Goal: Book appointment/travel/reservation

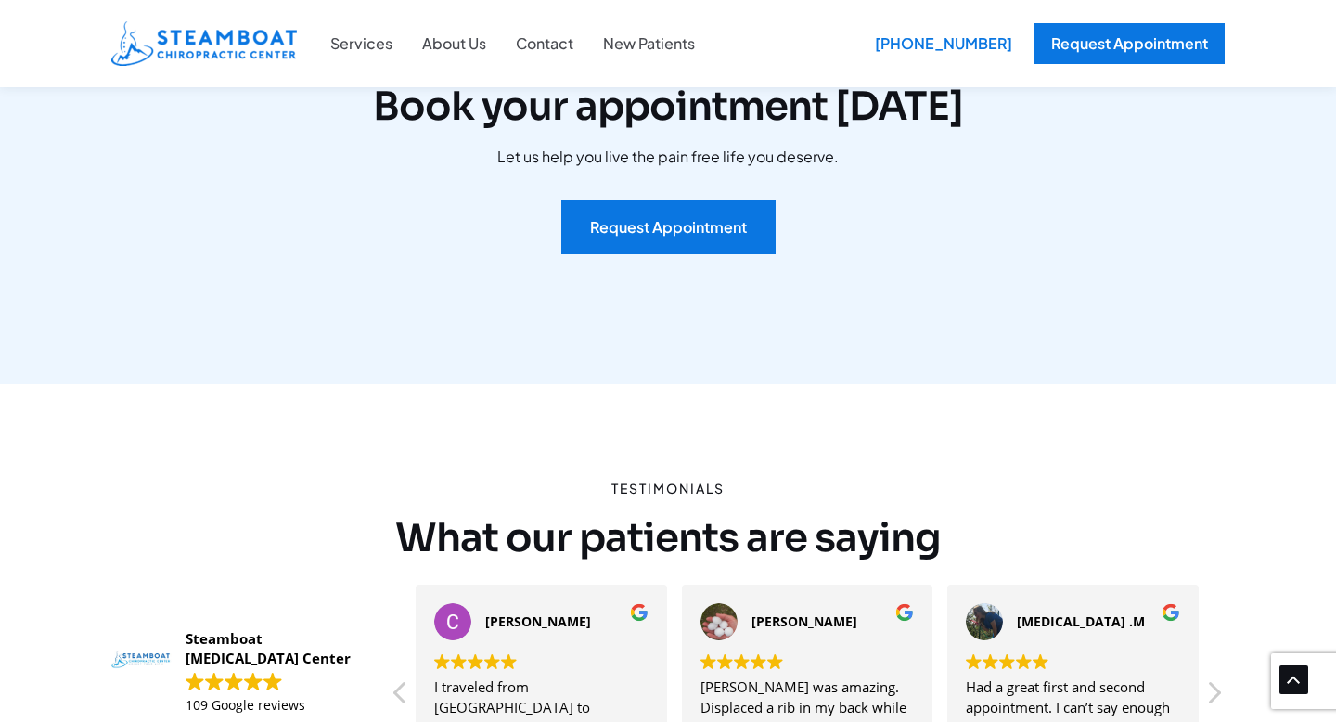
scroll to position [3788, 0]
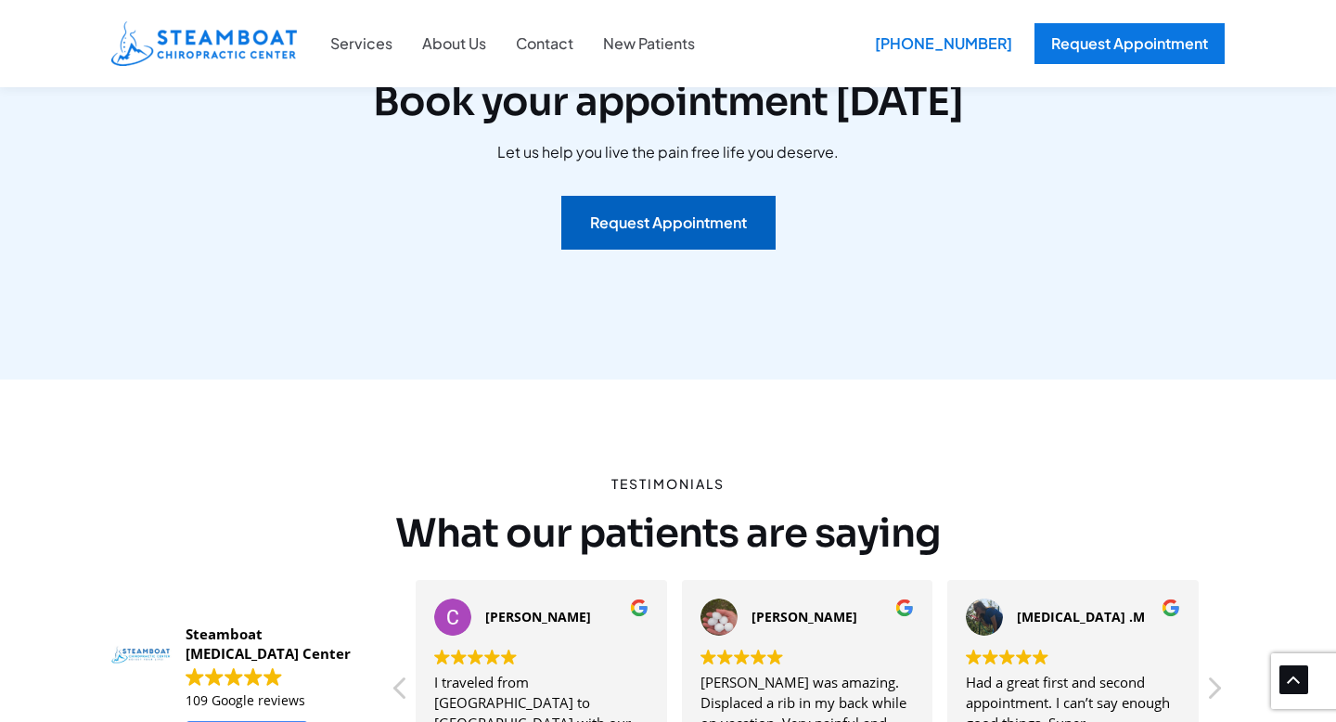
click at [649, 215] on div "Request Appointment" at bounding box center [668, 222] width 157 height 15
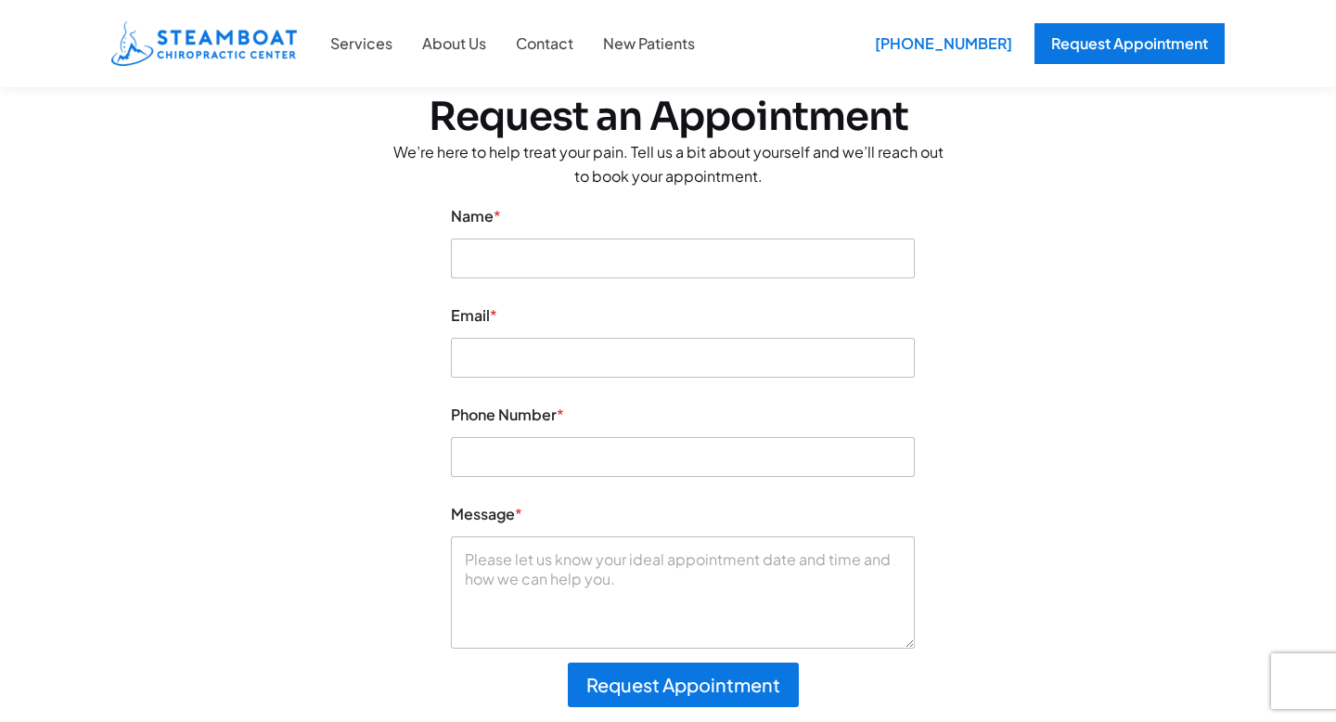
scroll to position [96, 0]
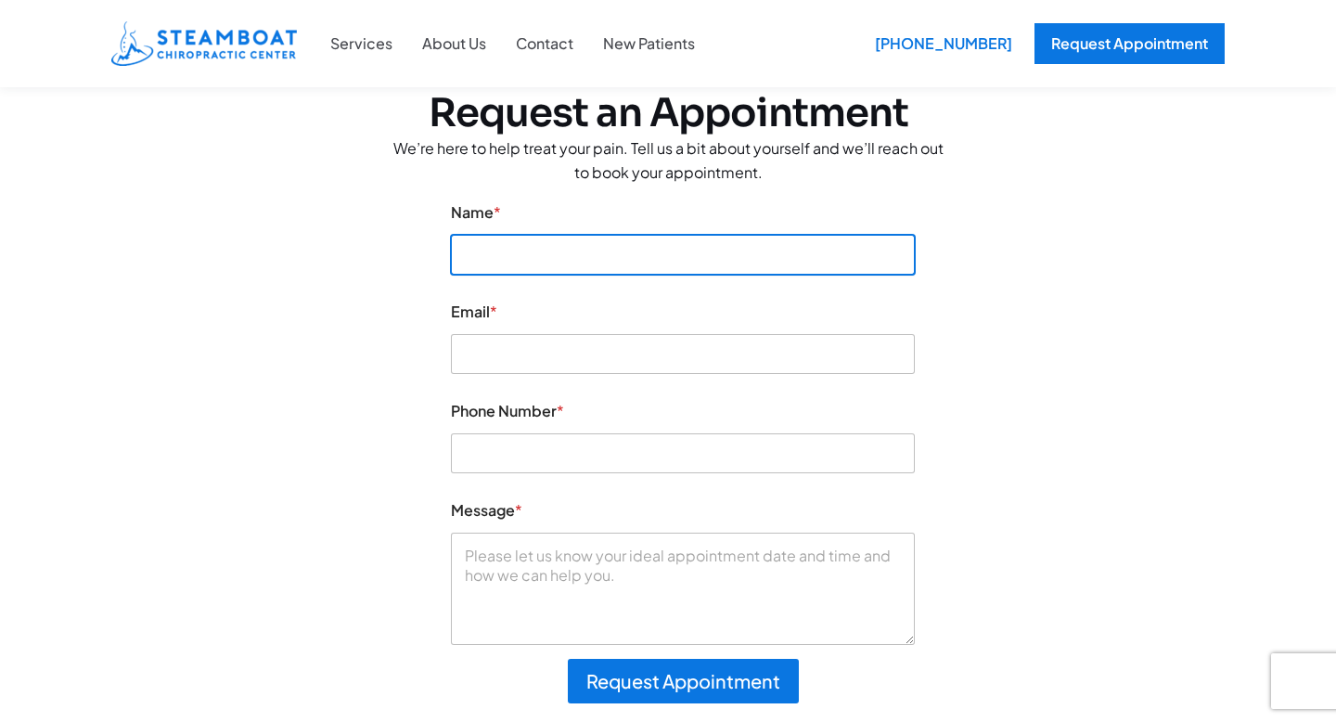
click at [519, 259] on input "Name *" at bounding box center [683, 255] width 464 height 40
type input "Anthony Glasby"
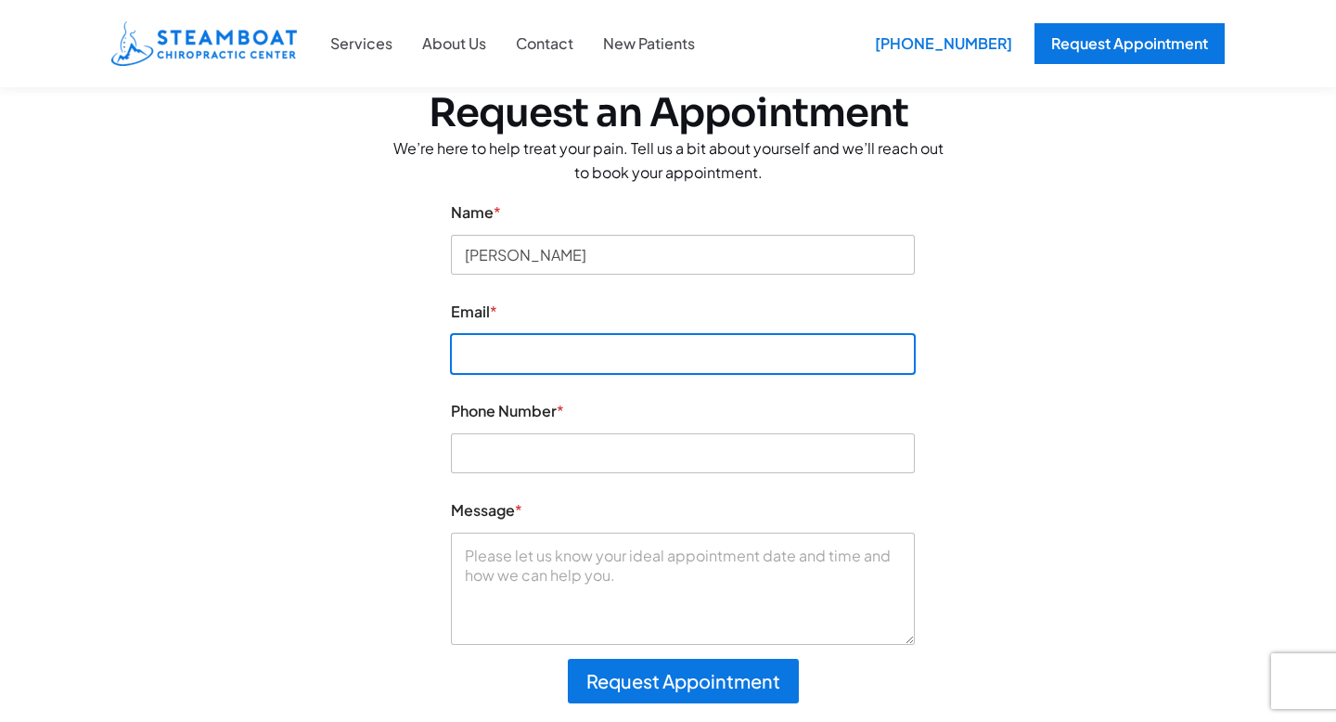
type input "tony.glasby@gmail.com"
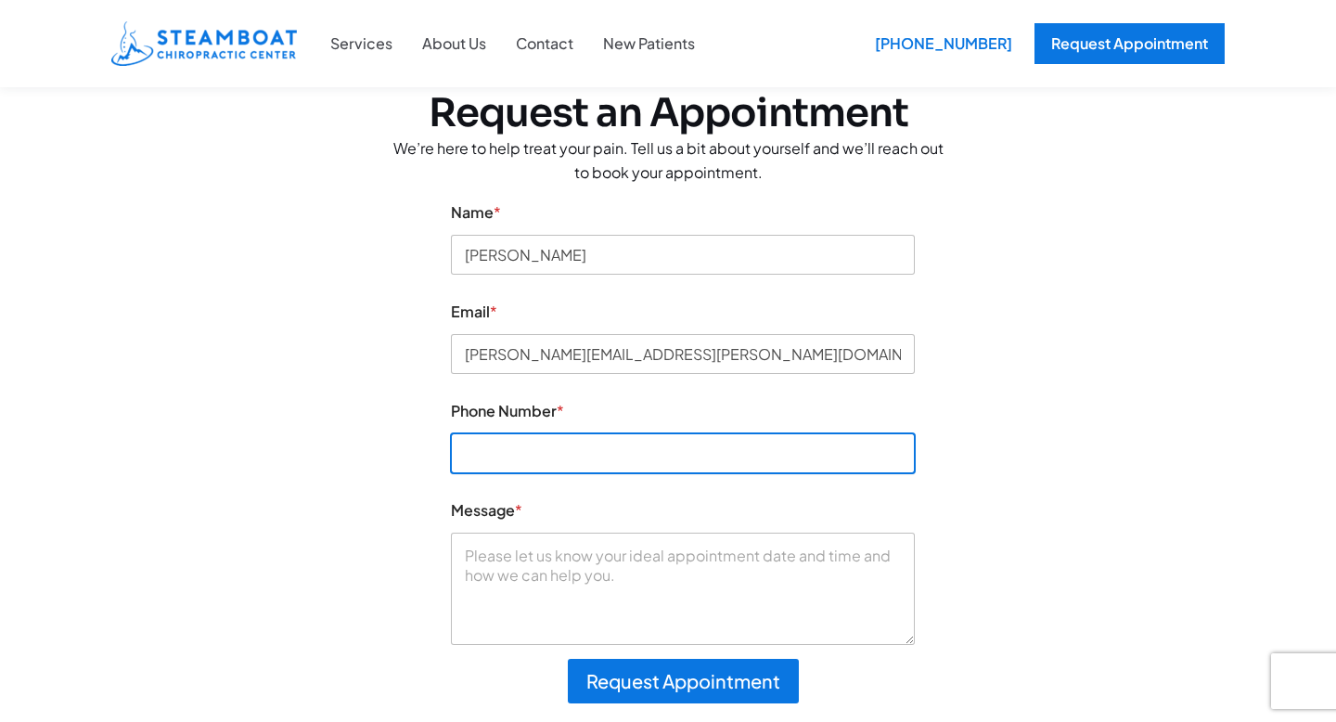
type input "4085065494"
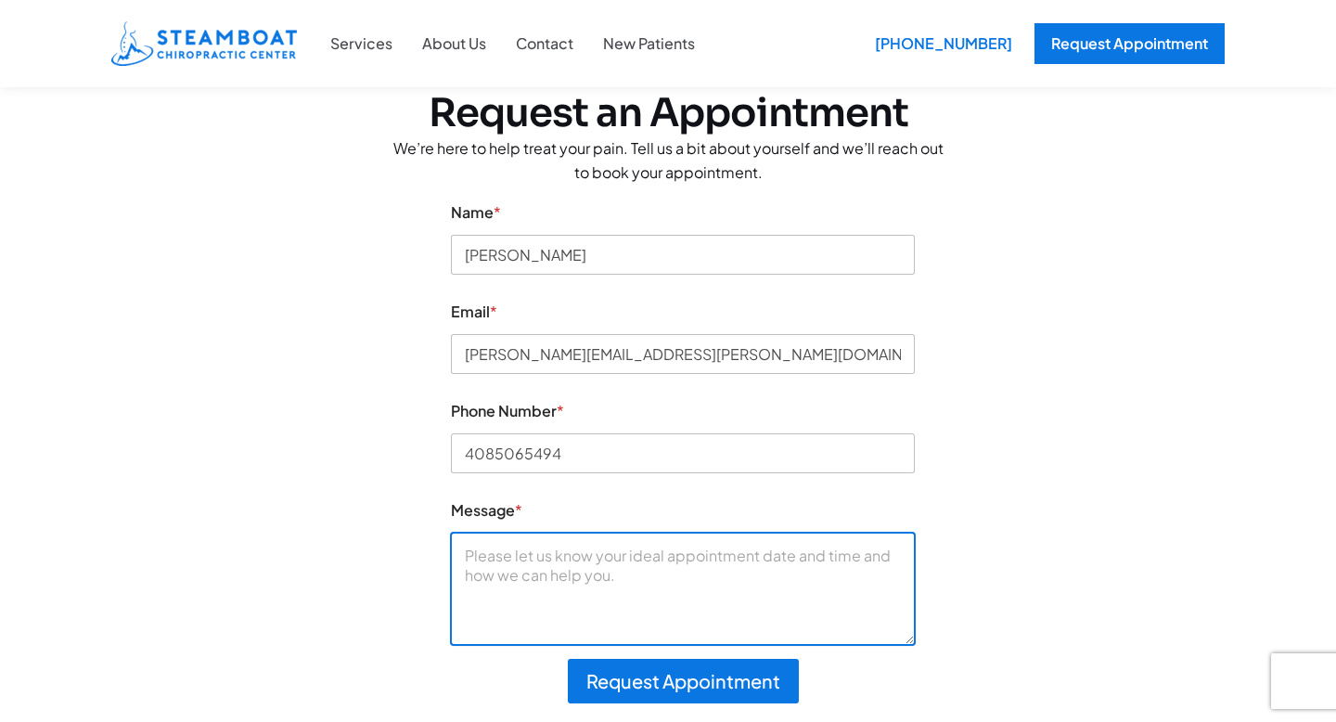
click at [516, 558] on textarea "Message *" at bounding box center [683, 588] width 464 height 111
click at [692, 578] on textarea "I have considerable lower back pain ; i have degeneration between L4 - 5 and se…" at bounding box center [683, 588] width 464 height 111
click at [717, 579] on textarea "I have considerable lower back pain ; i have degeneration between L4 - 5 and se…" at bounding box center [683, 588] width 464 height 111
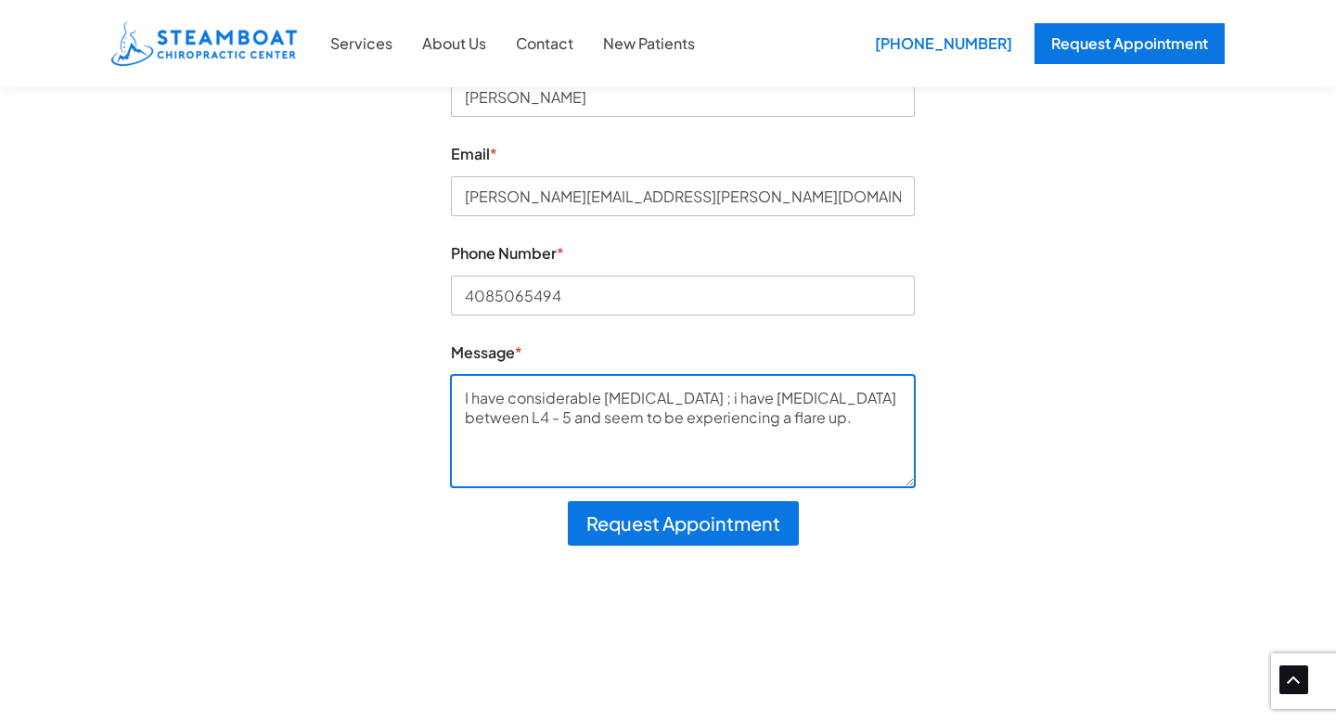
scroll to position [250, 0]
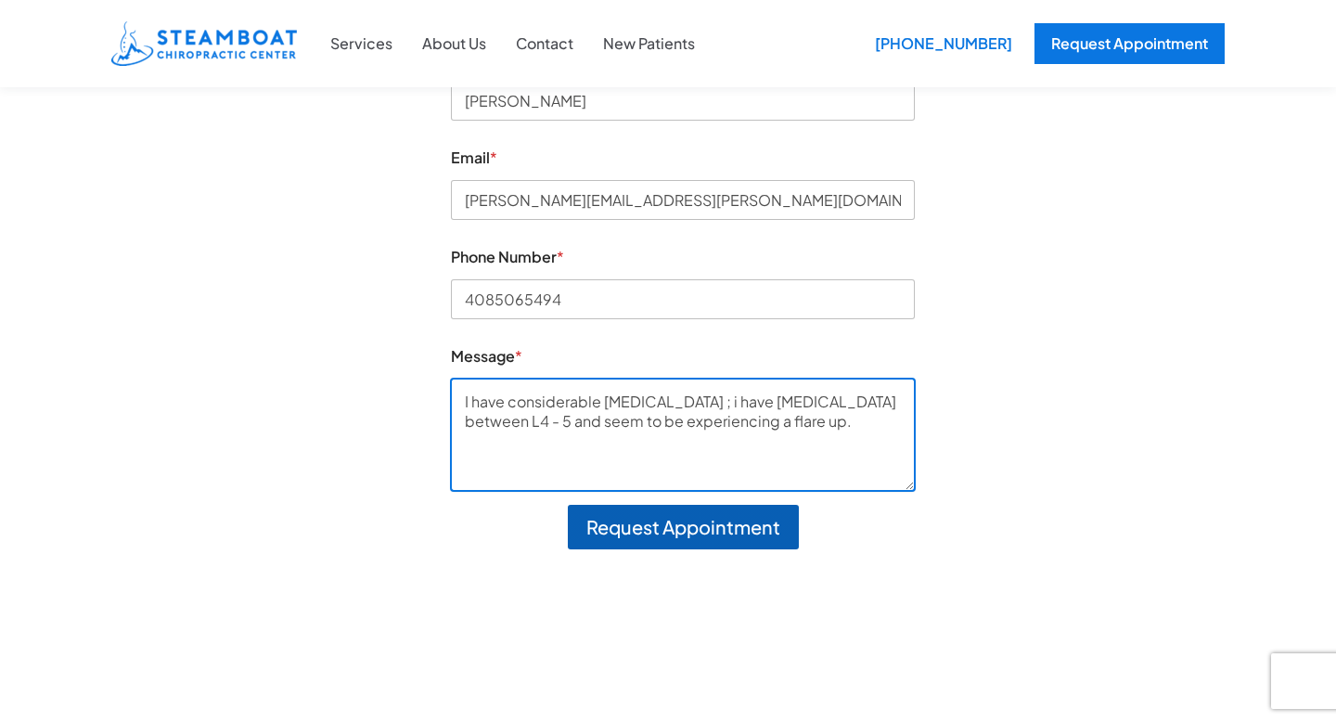
type textarea "I have considerable lower back pain ; i have degeneration between L4 - 5 and se…"
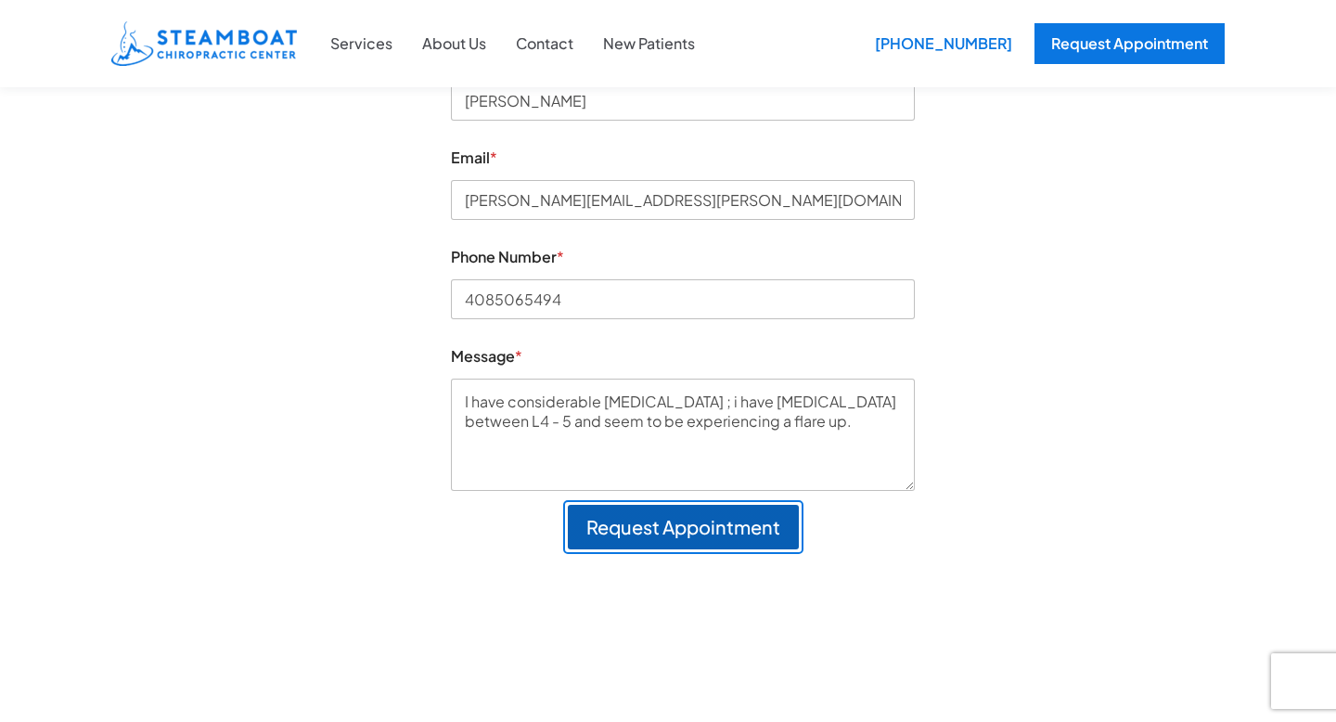
click at [680, 523] on button "Request Appointment" at bounding box center [683, 527] width 231 height 45
